Goal: Transaction & Acquisition: Register for event/course

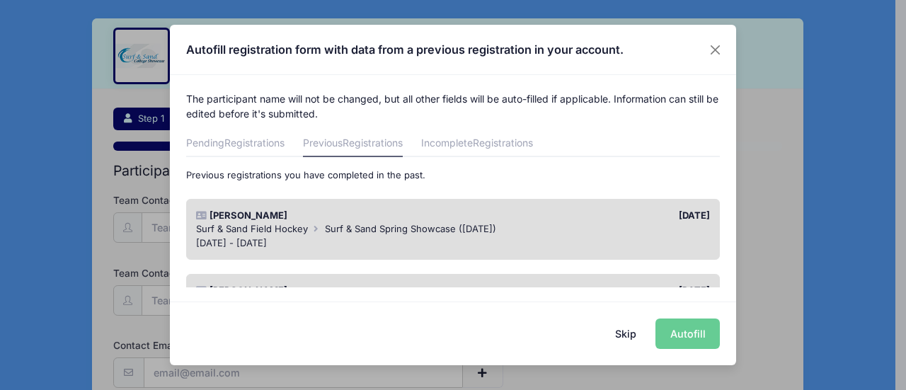
click at [633, 333] on button "Skip" at bounding box center [626, 334] width 50 height 30
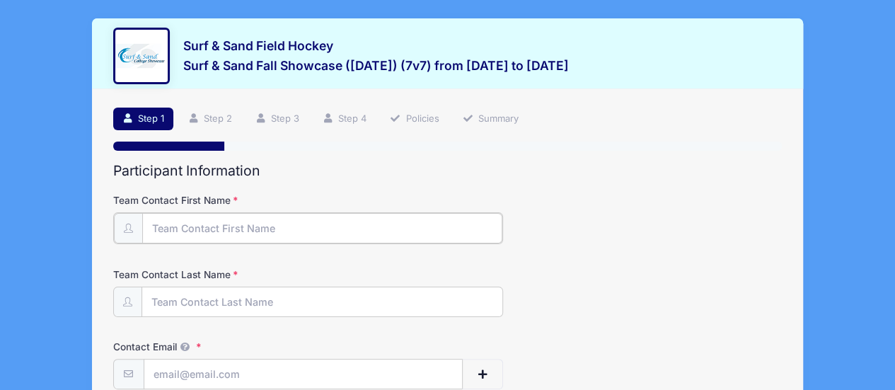
click at [265, 225] on input "Team Contact First Name" at bounding box center [322, 228] width 361 height 30
type input "[PERSON_NAME]"
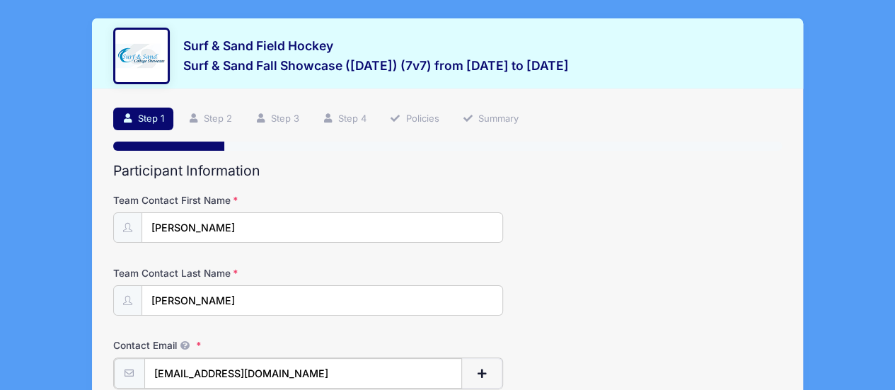
type input "[EMAIL_ADDRESS][DOMAIN_NAME]"
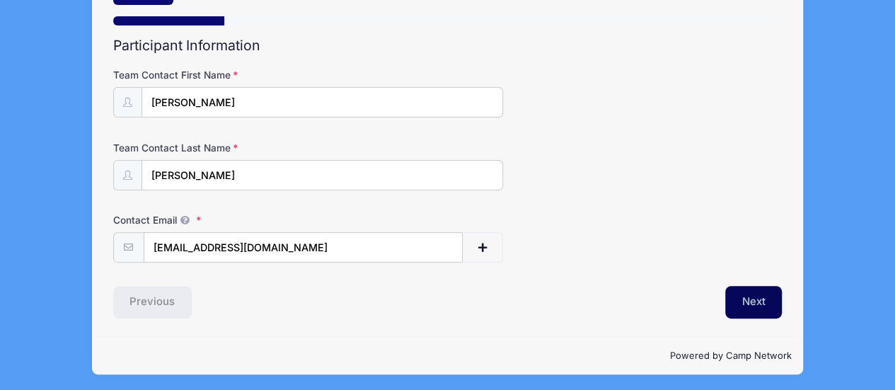
click at [750, 301] on button "Next" at bounding box center [754, 302] width 57 height 33
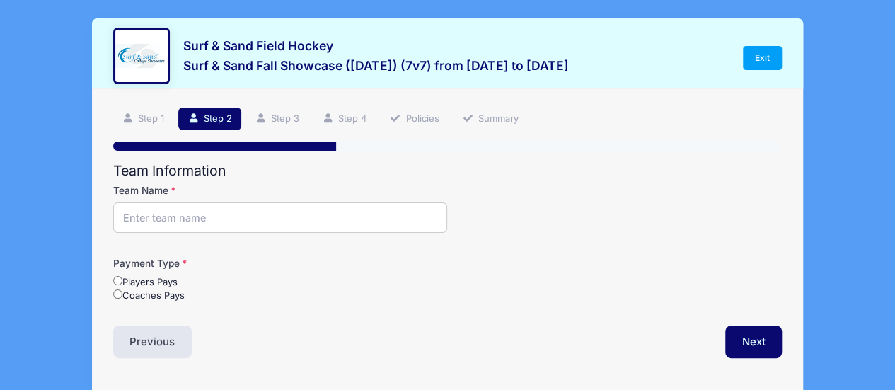
click at [354, 221] on input "Team Name" at bounding box center [280, 217] width 335 height 30
type input "Red Knots U19"
click at [167, 294] on label "Coaches Pays" at bounding box center [148, 296] width 71 height 14
click at [122, 294] on input "Coaches Pays" at bounding box center [117, 293] width 9 height 9
radio input "true"
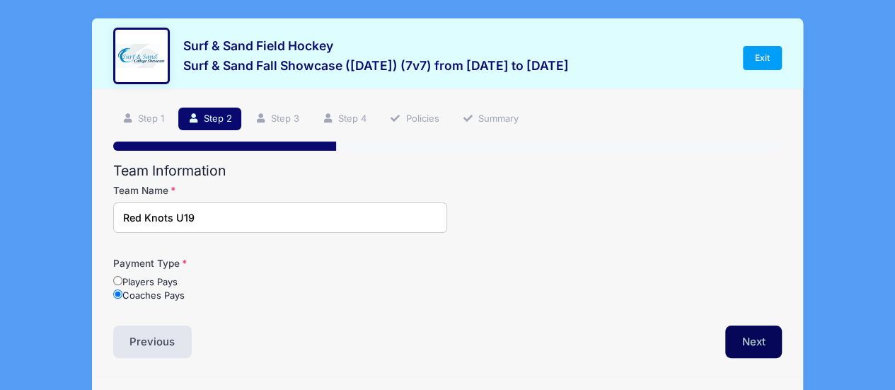
click at [740, 349] on button "Next" at bounding box center [754, 342] width 57 height 33
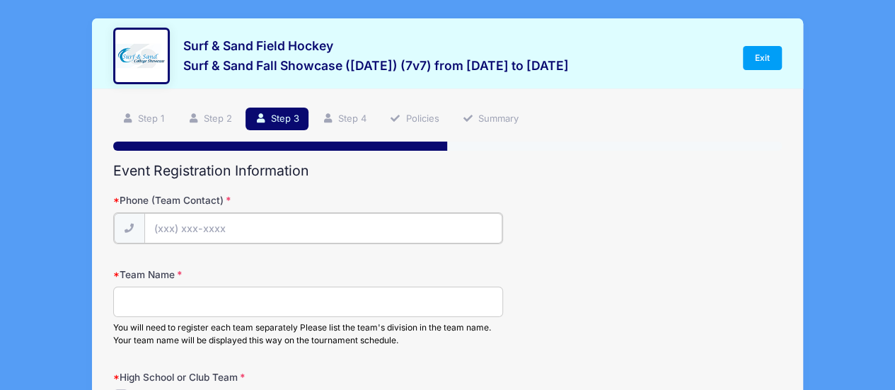
click at [411, 226] on input "Phone (Team Contact)" at bounding box center [323, 228] width 358 height 30
type input "(502) 608-3680"
click at [368, 306] on input "Team Name" at bounding box center [308, 300] width 391 height 30
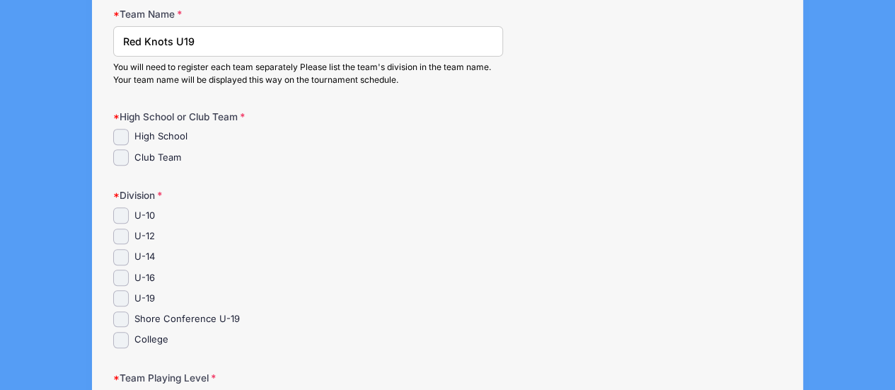
scroll to position [270, 0]
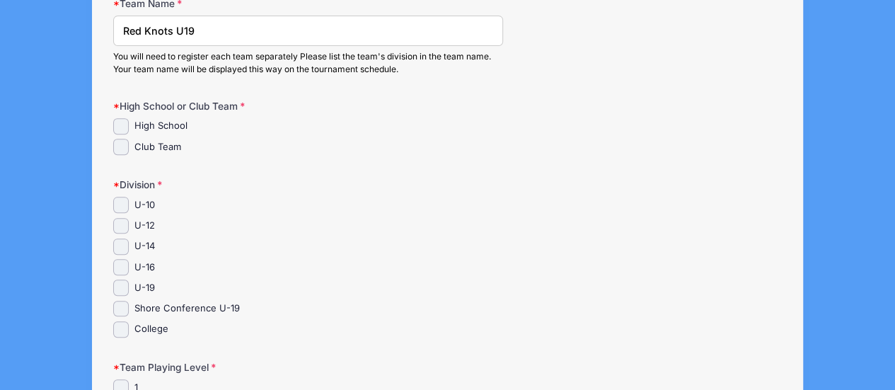
type input "Red Knots U19"
click at [168, 143] on label "Club Team" at bounding box center [157, 147] width 47 height 14
click at [130, 143] on input "Club Team" at bounding box center [121, 147] width 16 height 16
checkbox input "true"
click at [150, 282] on label "U-19" at bounding box center [144, 288] width 21 height 14
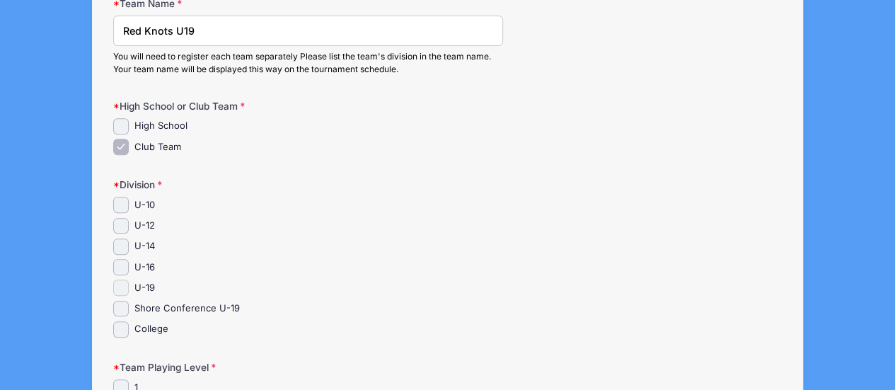
click at [130, 282] on input "U-19" at bounding box center [121, 288] width 16 height 16
checkbox input "true"
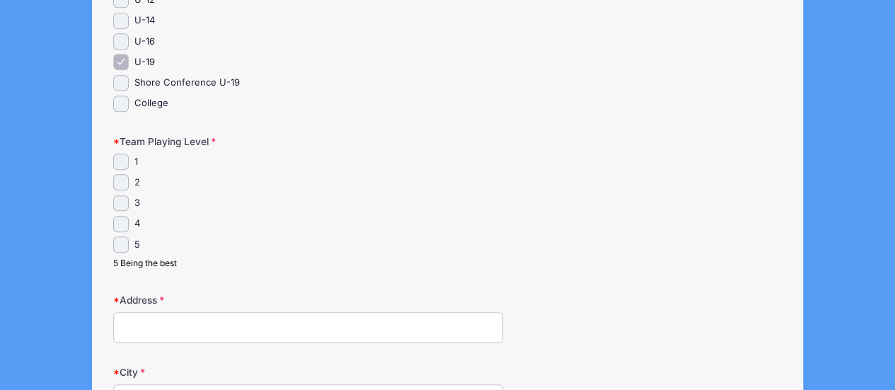
scroll to position [554, 0]
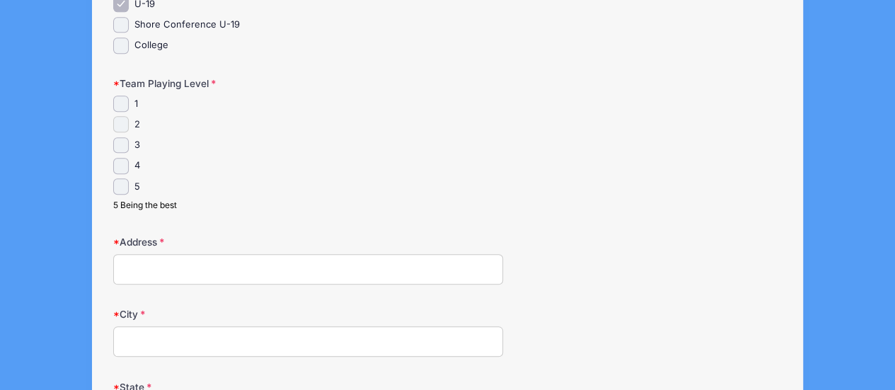
click at [127, 121] on input "2" at bounding box center [121, 124] width 16 height 16
checkbox input "true"
click at [211, 272] on input "Address" at bounding box center [308, 269] width 391 height 30
type input "1110 Blenheim Ave"
type input "Absecon"
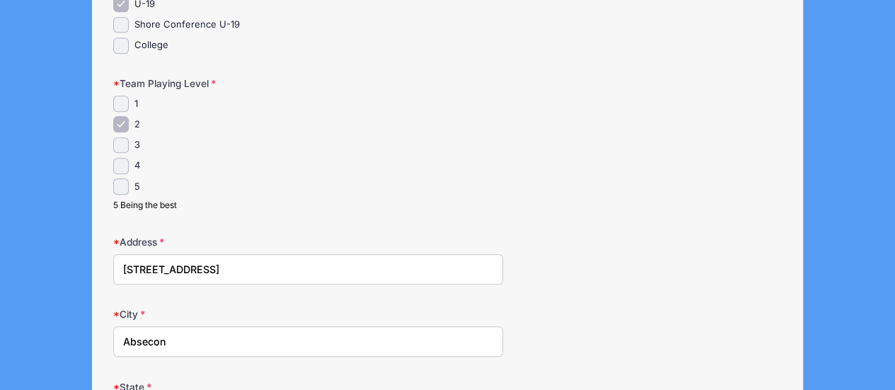
scroll to position [770, 0]
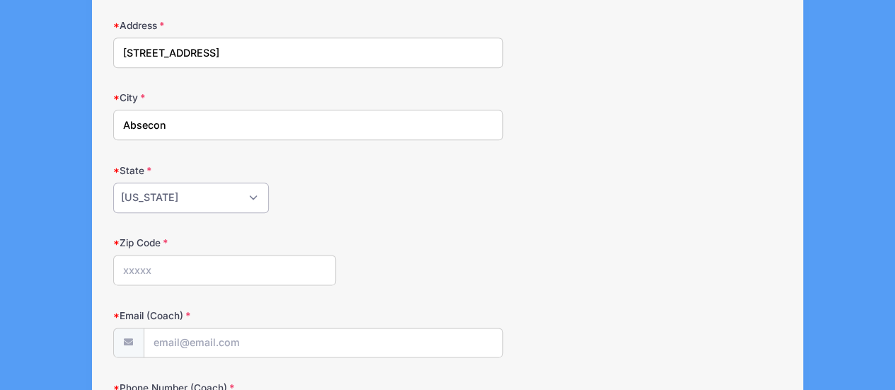
select select "NJ"
type input "08201"
click at [212, 340] on input "Email (Coach)" at bounding box center [323, 343] width 358 height 30
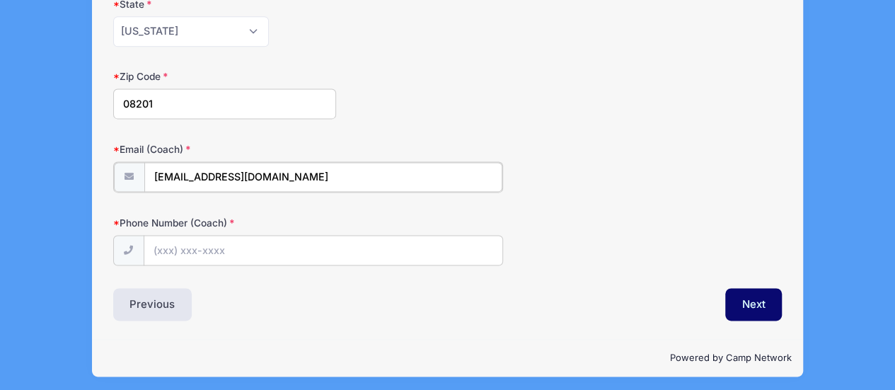
type input "[EMAIL_ADDRESS][DOMAIN_NAME]"
click at [200, 252] on input "Phone Number (Coach)" at bounding box center [323, 249] width 358 height 30
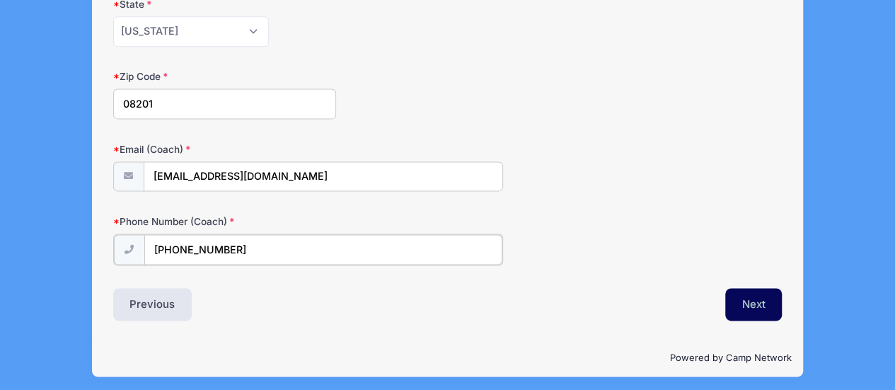
type input "(502) 608-3680"
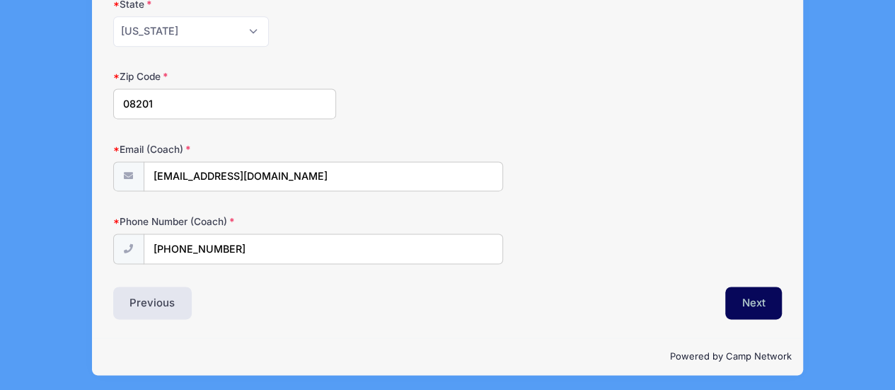
click at [760, 299] on button "Next" at bounding box center [754, 303] width 57 height 33
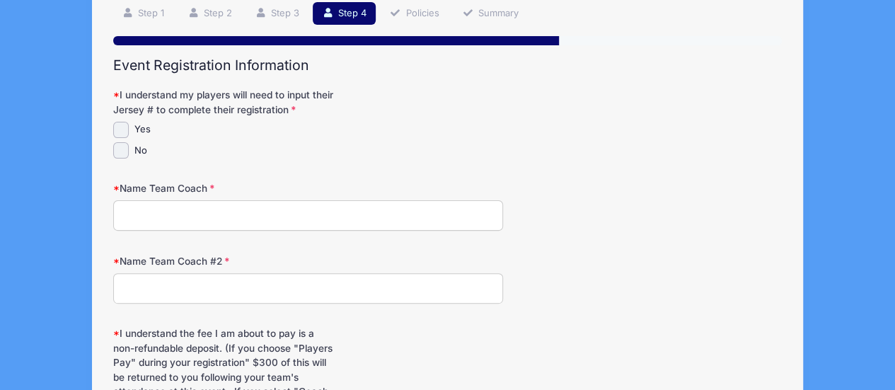
scroll to position [0, 0]
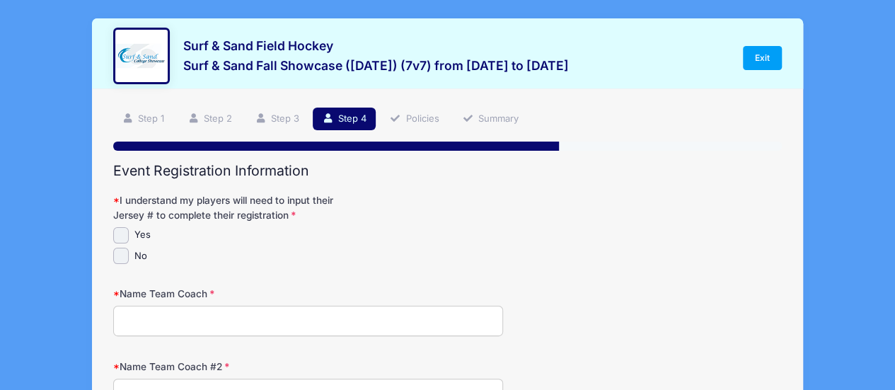
click at [134, 239] on label "Yes" at bounding box center [142, 235] width 16 height 14
click at [130, 239] on input "Yes" at bounding box center [121, 235] width 16 height 16
checkbox input "true"
click at [171, 331] on input "Name Team Coach" at bounding box center [308, 321] width 391 height 30
type input "Janina Perna"
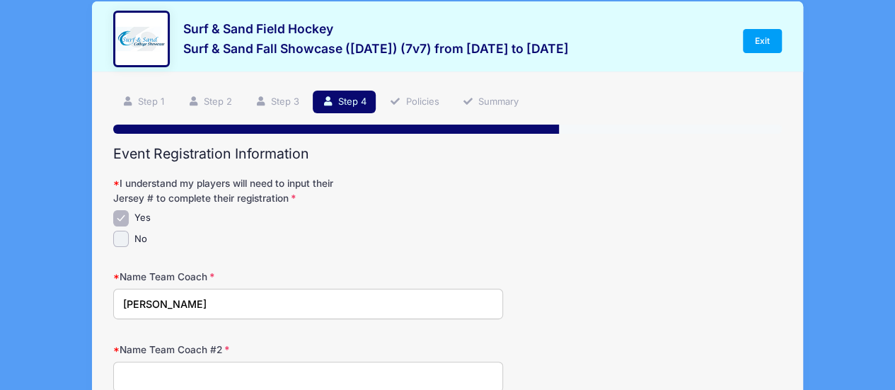
scroll to position [322, 0]
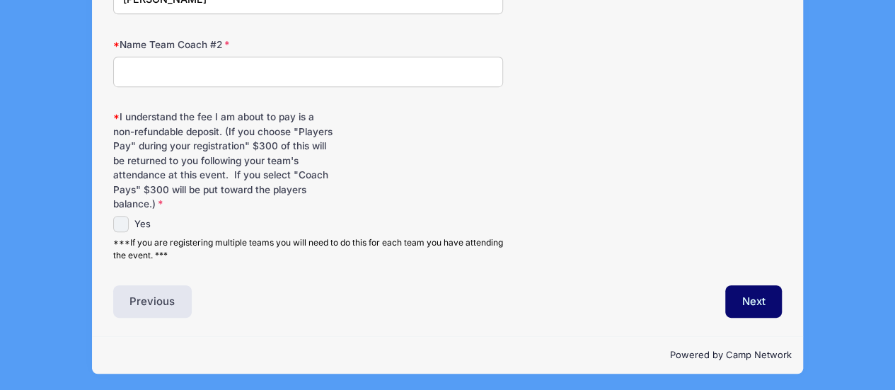
click at [127, 225] on input "Yes" at bounding box center [121, 224] width 16 height 16
checkbox input "true"
click at [749, 297] on button "Next" at bounding box center [754, 301] width 57 height 33
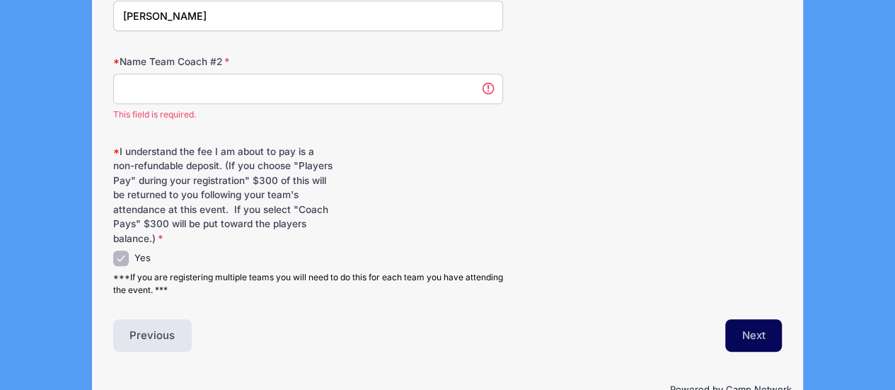
scroll to position [286, 0]
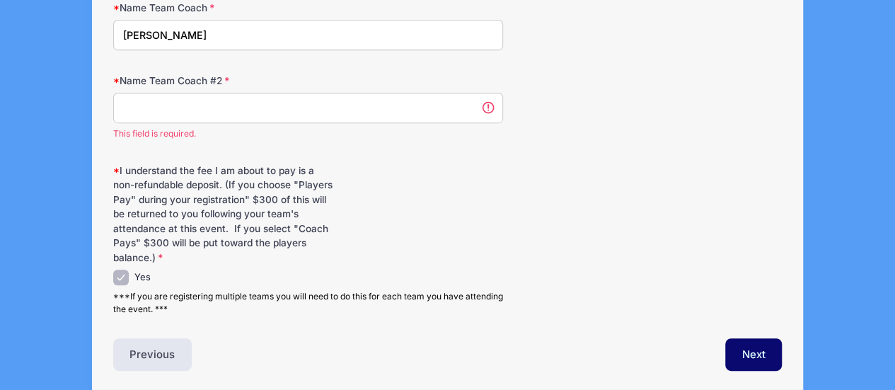
click at [328, 114] on input "Name Team Coach #2" at bounding box center [308, 108] width 391 height 30
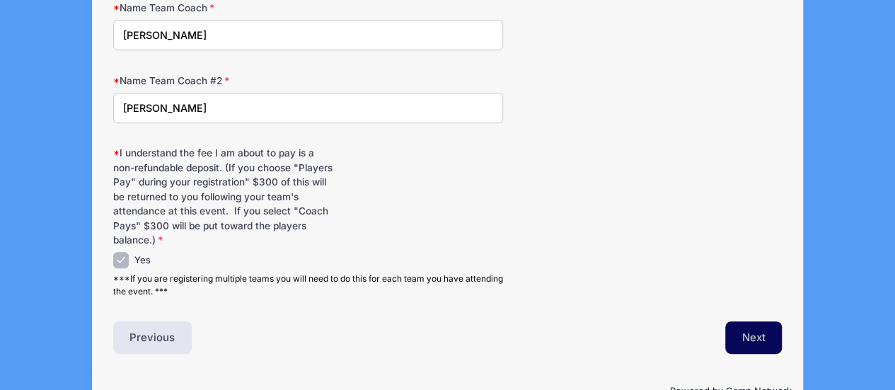
type input "Janina Perna"
click at [760, 328] on button "Next" at bounding box center [754, 337] width 57 height 33
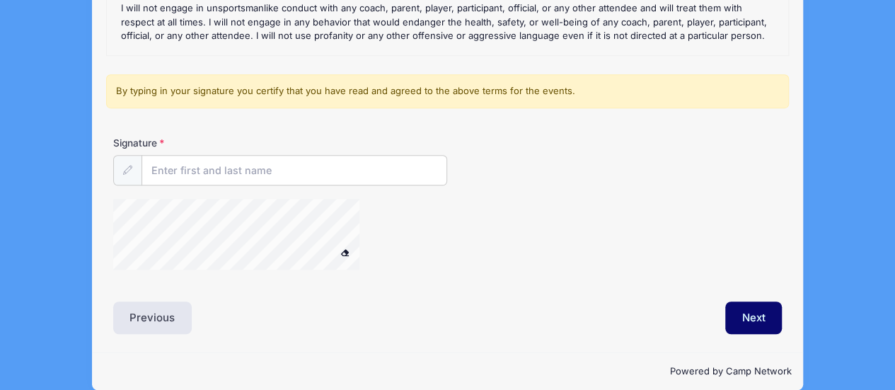
scroll to position [371, 0]
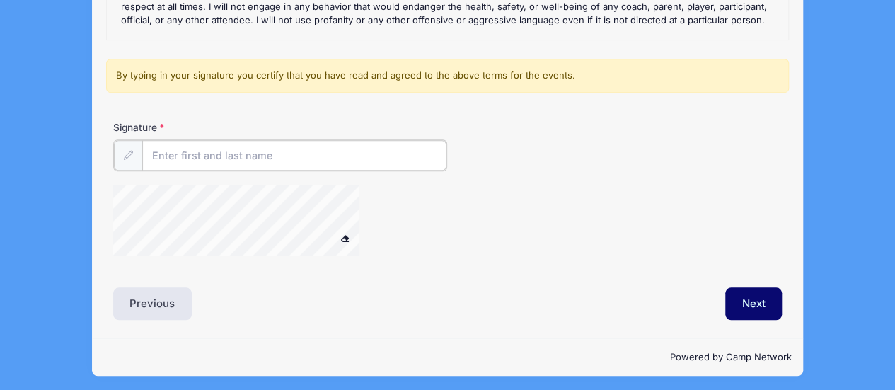
click at [392, 157] on input "Signature" at bounding box center [294, 155] width 305 height 30
click at [347, 234] on div at bounding box center [254, 222] width 283 height 75
type input "Janina Perna"
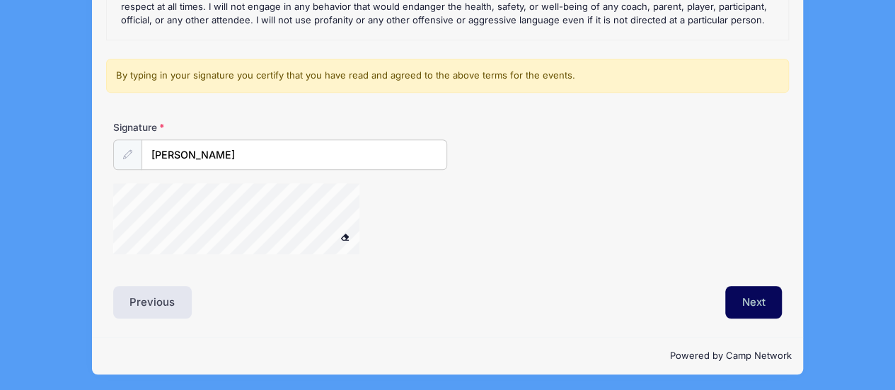
click at [728, 298] on button "Next" at bounding box center [754, 302] width 57 height 33
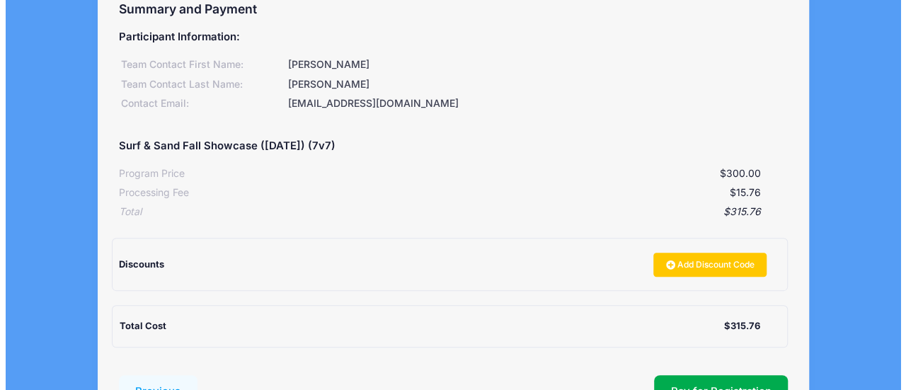
scroll to position [239, 0]
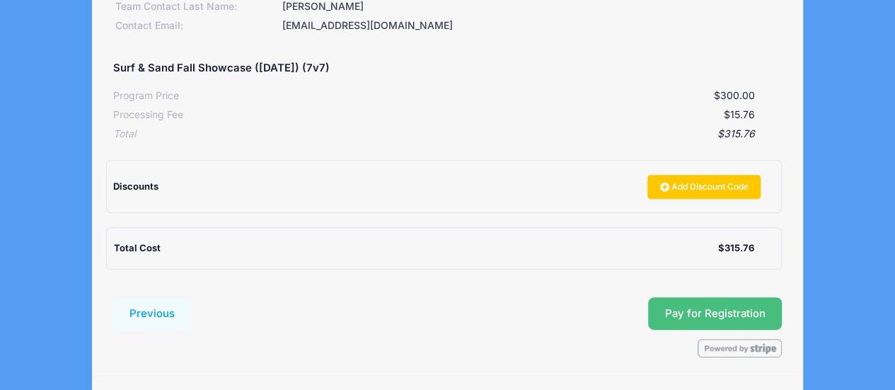
click at [708, 307] on button "Pay for Registration" at bounding box center [715, 313] width 134 height 33
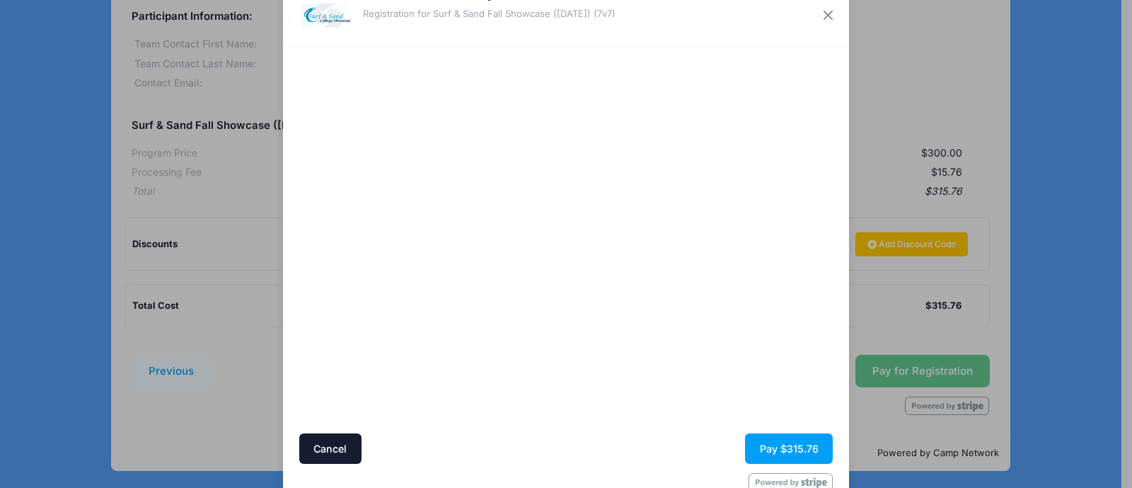
scroll to position [45, 0]
click at [797, 389] on button "Pay $315.76" at bounding box center [789, 449] width 88 height 30
click at [781, 389] on button "Pay $315.76" at bounding box center [789, 449] width 88 height 30
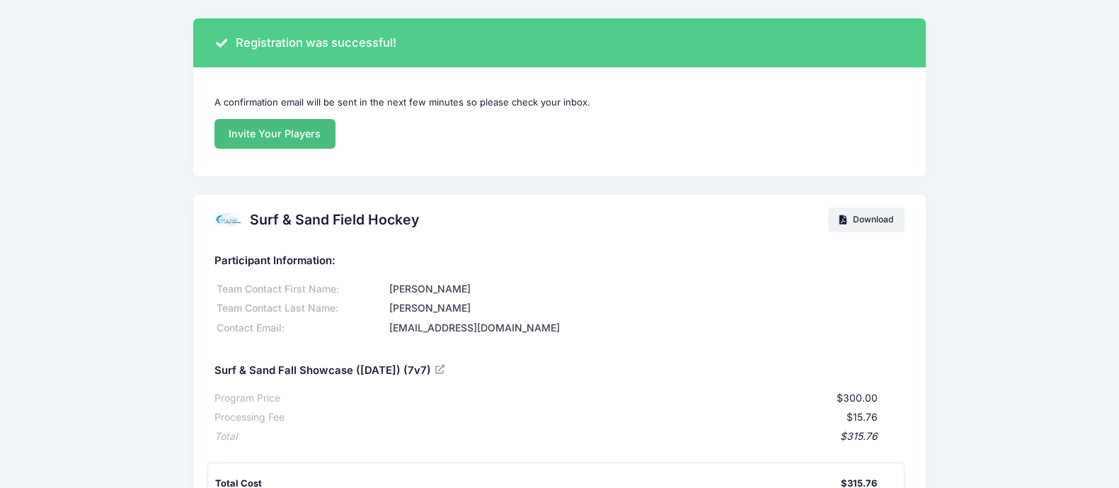
click at [301, 127] on link "Invite Your Players" at bounding box center [274, 134] width 121 height 30
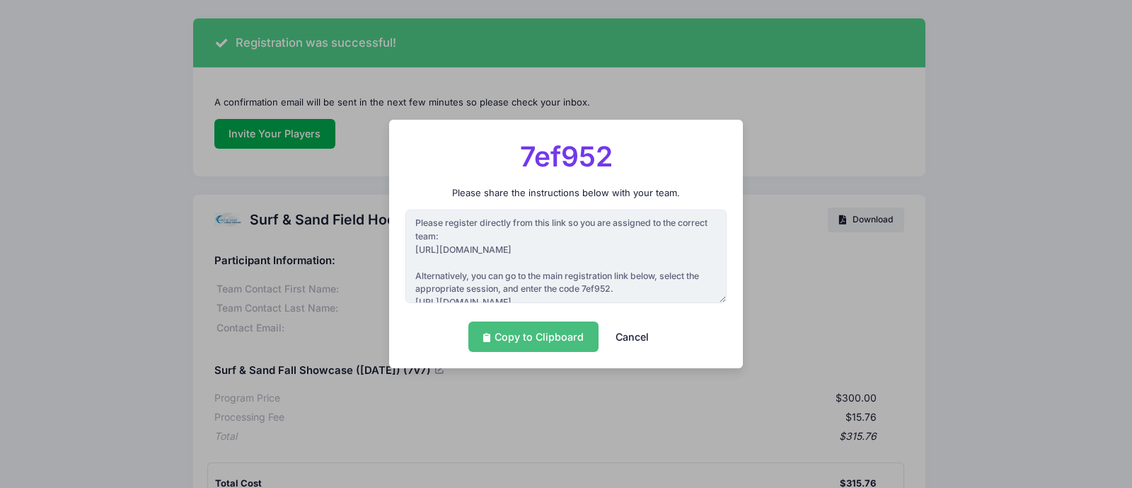
click at [569, 343] on link "Copy to Clipboard" at bounding box center [534, 336] width 130 height 30
click at [631, 334] on button "Cancel" at bounding box center [633, 336] width 62 height 30
